Goal: Transaction & Acquisition: Purchase product/service

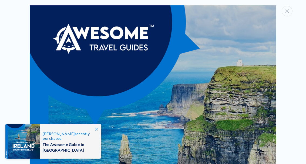
scroll to position [5, 0]
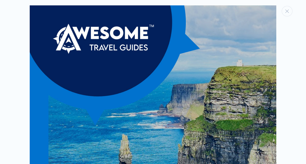
scroll to position [0, 0]
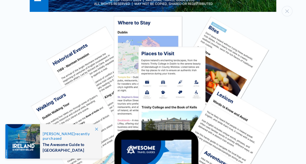
click at [101, 128] on img "Media gallery" at bounding box center [153, 158] width 246 height 285
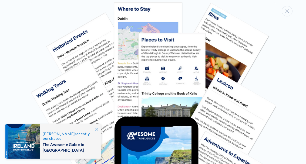
click at [100, 128] on span at bounding box center [96, 129] width 10 height 10
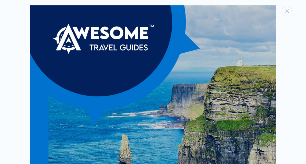
click at [295, 6] on div "Media gallery" at bounding box center [153, 82] width 306 height 164
click at [286, 11] on icon "Close" at bounding box center [287, 11] width 4 height 4
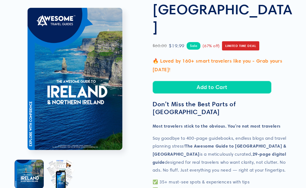
scroll to position [79, 0]
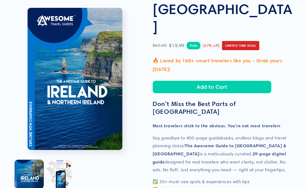
click at [287, 135] on p "Say goodbye to 400-page guidebooks, endless blogs and travel planning stress! T…" at bounding box center [222, 155] width 140 height 40
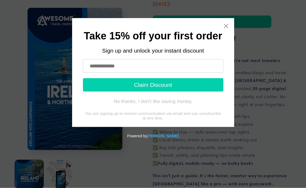
scroll to position [144, 0]
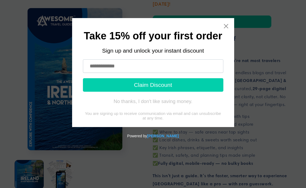
click at [224, 28] on icon "Close widget" at bounding box center [225, 25] width 5 height 5
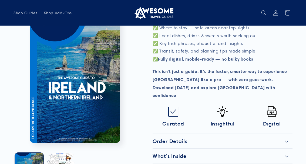
scroll to position [237, 0]
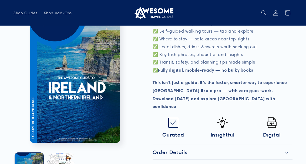
click at [286, 164] on div "What's Inside" at bounding box center [222, 167] width 140 height 6
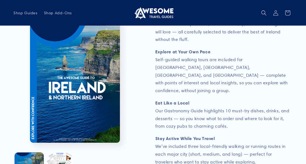
scroll to position [542, 0]
